Goal: Information Seeking & Learning: Learn about a topic

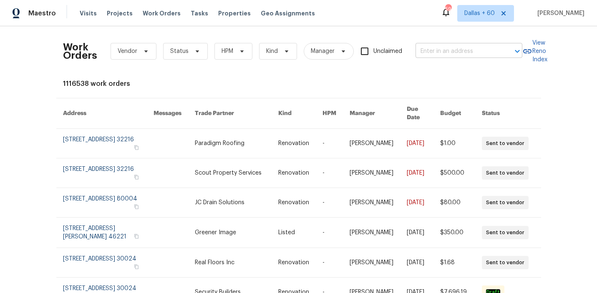
click at [470, 54] on input "text" at bounding box center [457, 51] width 83 height 13
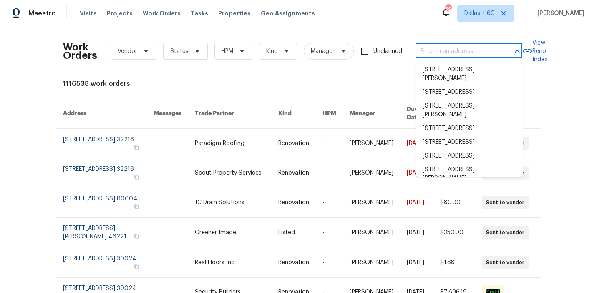
paste input "[STREET_ADDRESS][PERSON_NAME]"
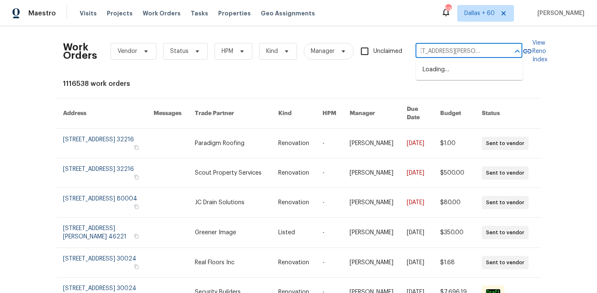
type input "[STREET_ADDRESS][PERSON_NAME]"
click at [476, 71] on li "[STREET_ADDRESS][PERSON_NAME]" at bounding box center [469, 74] width 107 height 23
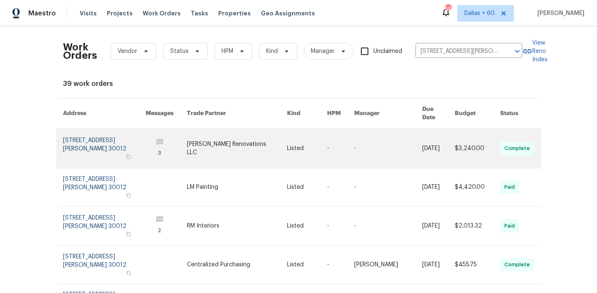
click at [373, 147] on link at bounding box center [388, 148] width 68 height 39
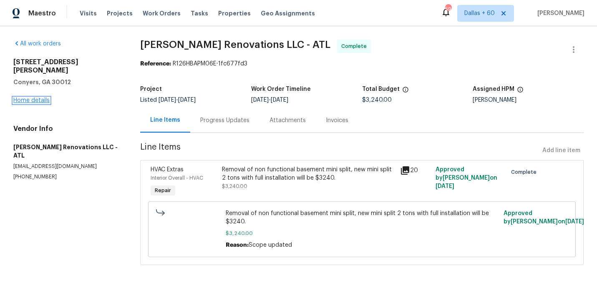
click at [37, 98] on link "Home details" at bounding box center [31, 101] width 36 height 6
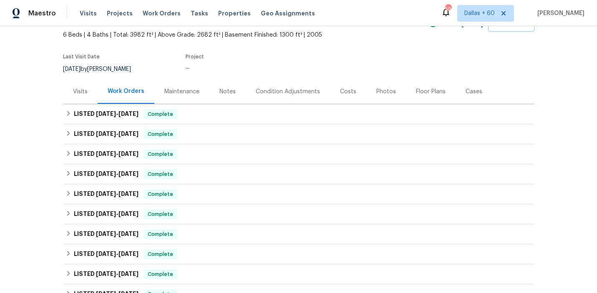
scroll to position [47, 0]
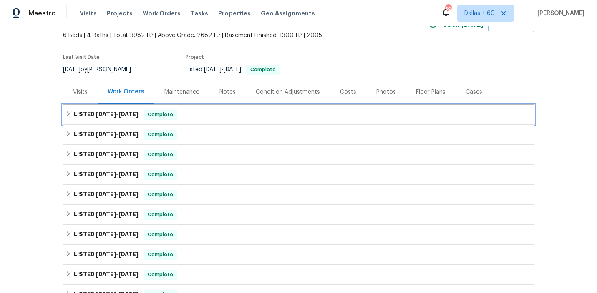
click at [265, 110] on div "LISTED [DATE] - [DATE] Complete" at bounding box center [299, 115] width 467 height 10
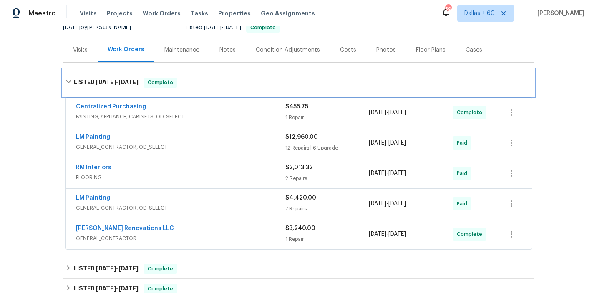
scroll to position [88, 0]
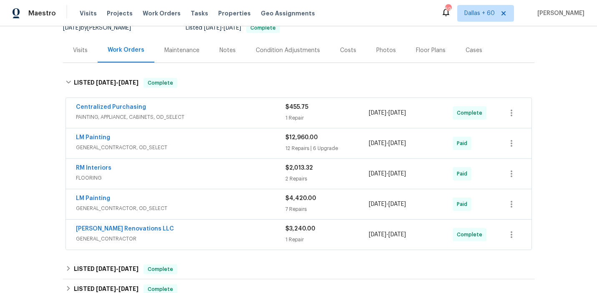
click at [248, 115] on span "PAINTING, APPLIANCE, CABINETS, OD_SELECT" at bounding box center [181, 117] width 210 height 8
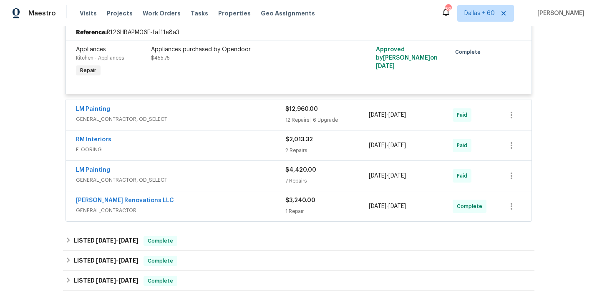
scroll to position [197, 0]
click at [248, 115] on div "LM Painting" at bounding box center [181, 111] width 210 height 10
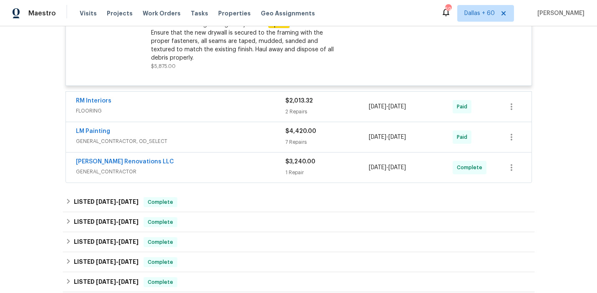
scroll to position [1761, 0]
click at [244, 99] on div "RM Interiors" at bounding box center [181, 101] width 210 height 10
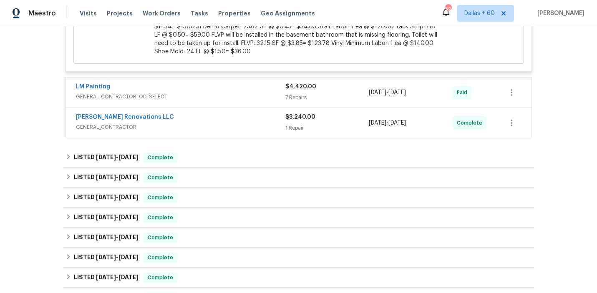
scroll to position [2154, 0]
click at [253, 122] on span "GENERAL_CONTRACTOR" at bounding box center [181, 126] width 210 height 8
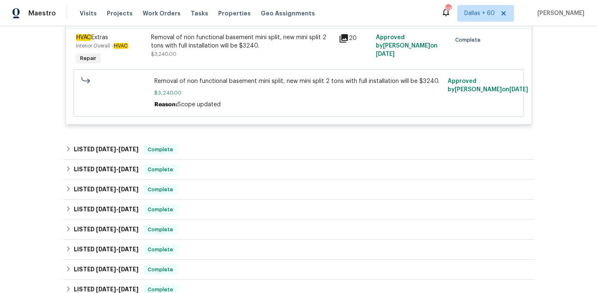
scroll to position [2292, 0]
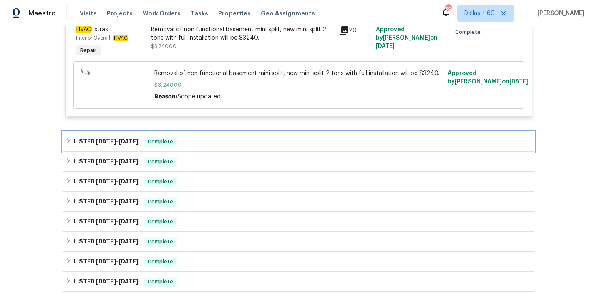
click at [242, 146] on div "LISTED [DATE] - [DATE] Complete" at bounding box center [299, 142] width 472 height 20
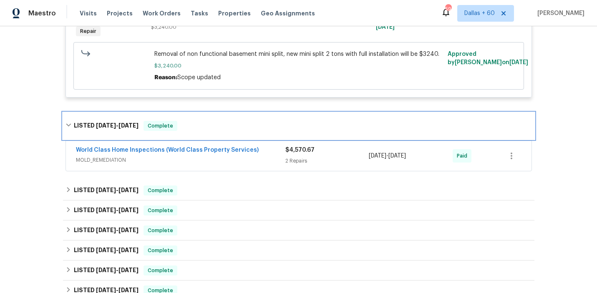
scroll to position [2313, 0]
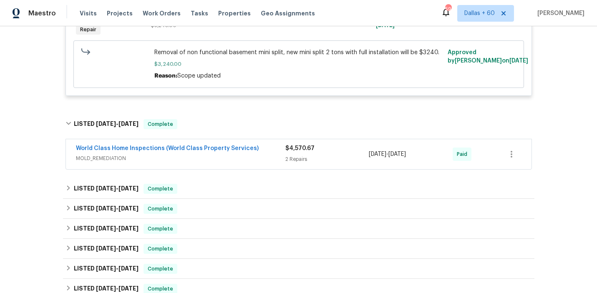
click at [243, 155] on span "MOLD_REMEDIATION" at bounding box center [181, 158] width 210 height 8
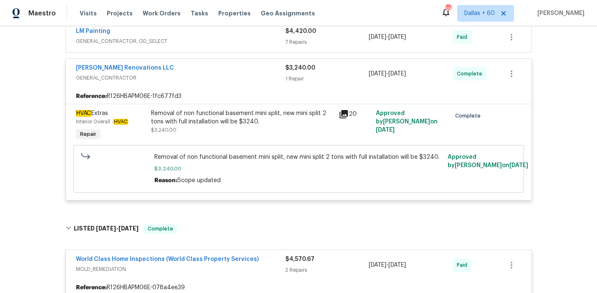
scroll to position [2208, 0]
click at [303, 118] on div "Removal of non functional basement mini split, new mini split 2 tons with full …" at bounding box center [242, 118] width 183 height 17
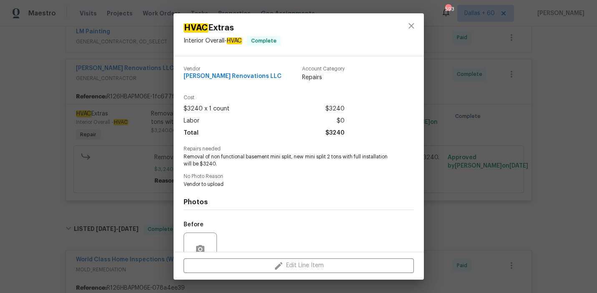
drag, startPoint x: 294, startPoint y: 158, endPoint x: 339, endPoint y: 158, distance: 45.1
click at [340, 158] on span "Removal of non functional basement mini split, new mini split 2 tons with full …" at bounding box center [287, 161] width 207 height 14
drag, startPoint x: 295, startPoint y: 157, endPoint x: 391, endPoint y: 157, distance: 96.4
click at [391, 157] on div "Repairs needed Removal of non functional basement mini split, new mini split 2 …" at bounding box center [299, 157] width 230 height 21
copy span "new mini split 2 tons with full installation"
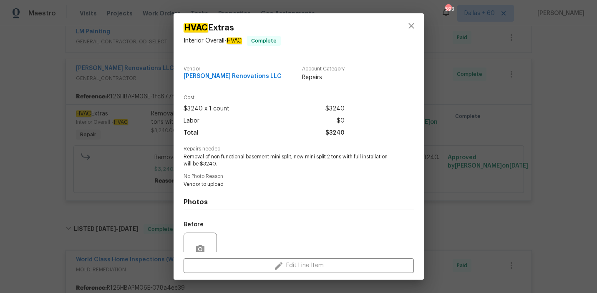
click at [5, 79] on div "HVAC Extras Interior Overall - HVAC Complete Vendor [PERSON_NAME] Renovations L…" at bounding box center [298, 146] width 597 height 293
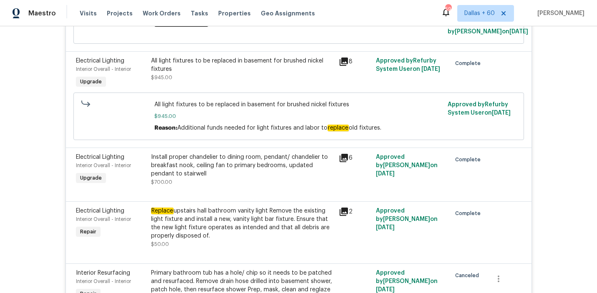
scroll to position [927, 0]
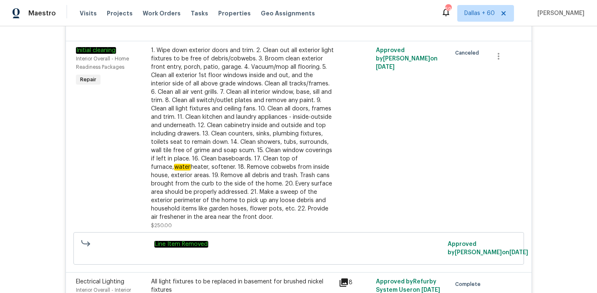
drag, startPoint x: 159, startPoint y: 13, endPoint x: 352, endPoint y: 18, distance: 192.9
click at [159, 13] on span "Work Orders" at bounding box center [162, 13] width 38 height 8
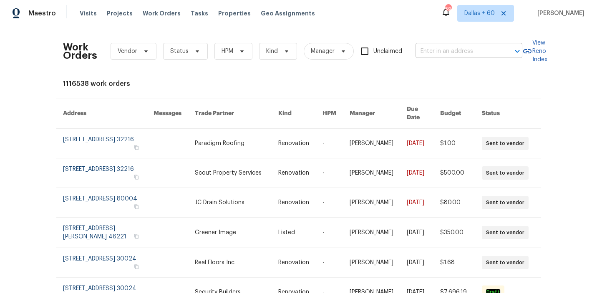
click at [442, 51] on input "text" at bounding box center [457, 51] width 83 height 13
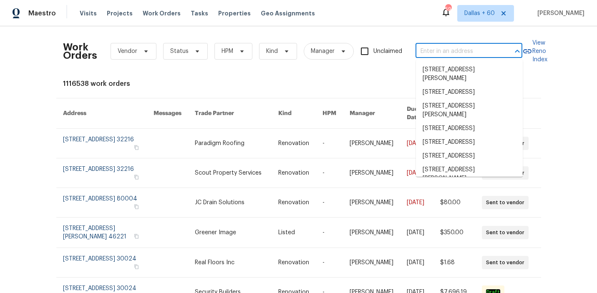
paste input "[STREET_ADDRESS][PERSON_NAME]"
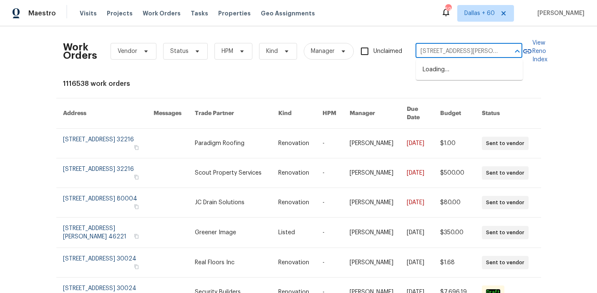
scroll to position [0, 23]
type input "[STREET_ADDRESS][PERSON_NAME]"
click at [447, 73] on li "[STREET_ADDRESS][PERSON_NAME]" at bounding box center [469, 74] width 107 height 23
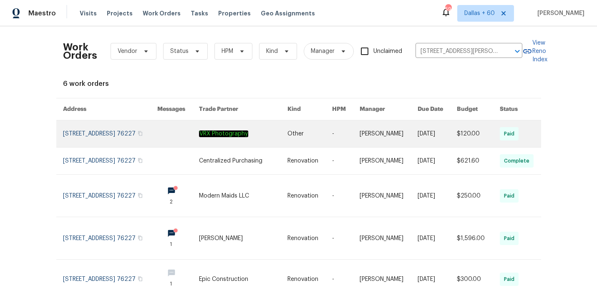
click at [303, 135] on link at bounding box center [310, 134] width 45 height 27
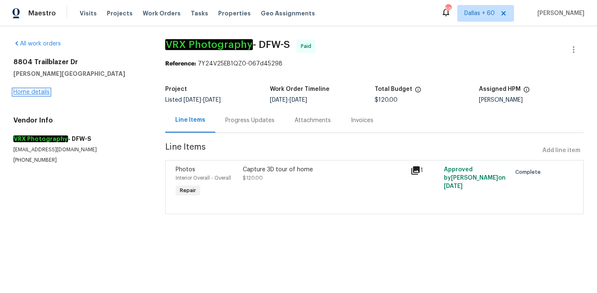
click at [28, 91] on link "Home details" at bounding box center [31, 92] width 36 height 6
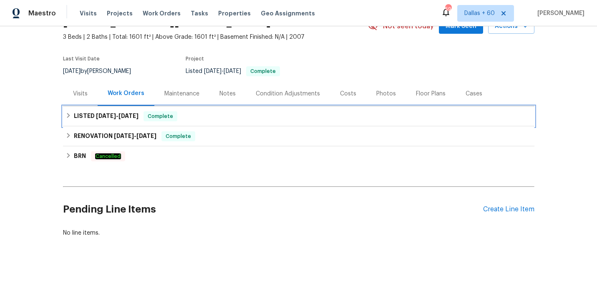
click at [282, 112] on div "LISTED [DATE] - [DATE] Complete" at bounding box center [299, 116] width 467 height 10
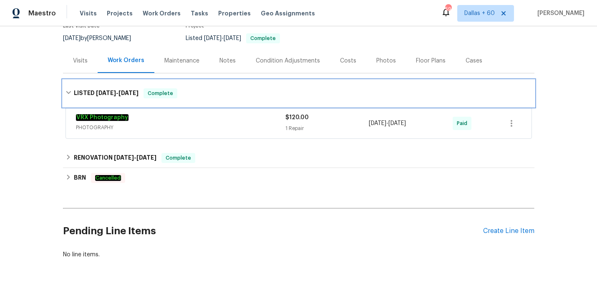
scroll to position [80, 0]
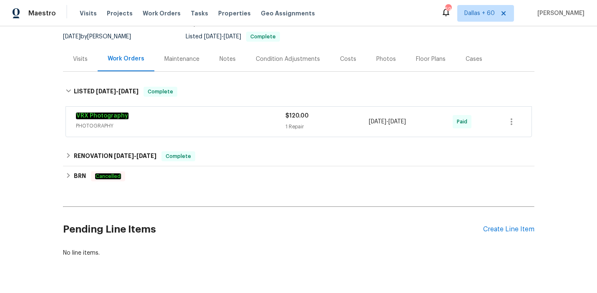
click at [282, 112] on div "VRX Photography" at bounding box center [181, 117] width 210 height 10
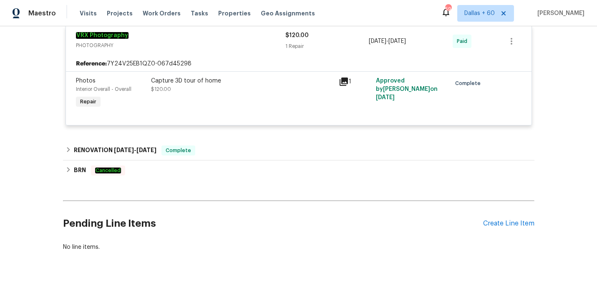
scroll to position [169, 0]
